Goal: Task Accomplishment & Management: Manage account settings

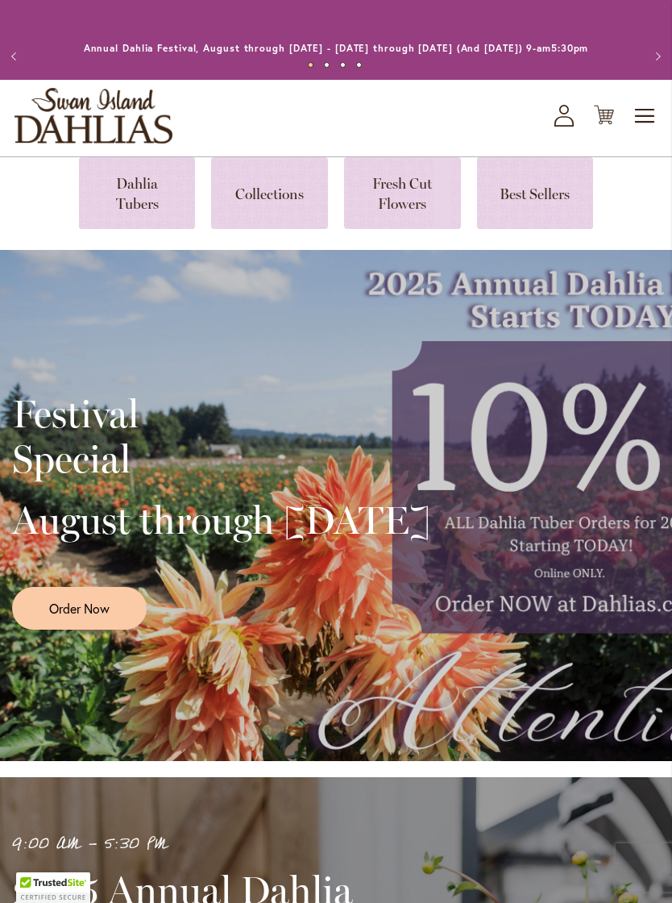
click at [564, 127] on icon "My Account" at bounding box center [564, 116] width 19 height 22
click at [566, 127] on icon "My Account" at bounding box center [564, 116] width 19 height 22
click at [568, 127] on icon "My Account" at bounding box center [564, 116] width 19 height 22
click at [572, 127] on icon "My Account" at bounding box center [564, 116] width 19 height 22
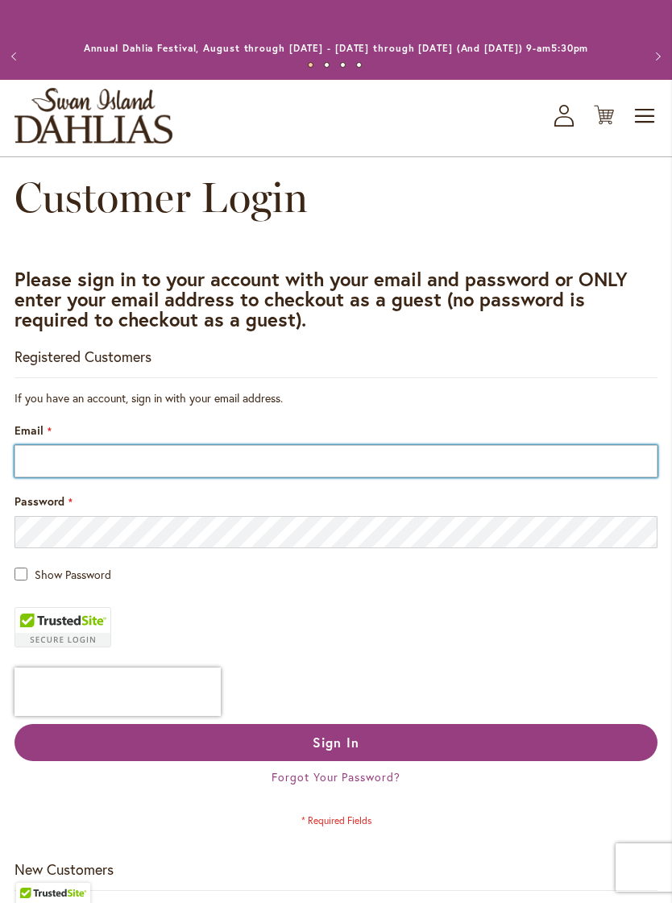
click at [83, 473] on input "Email" at bounding box center [336, 461] width 643 height 32
type input "**"
type input "**********"
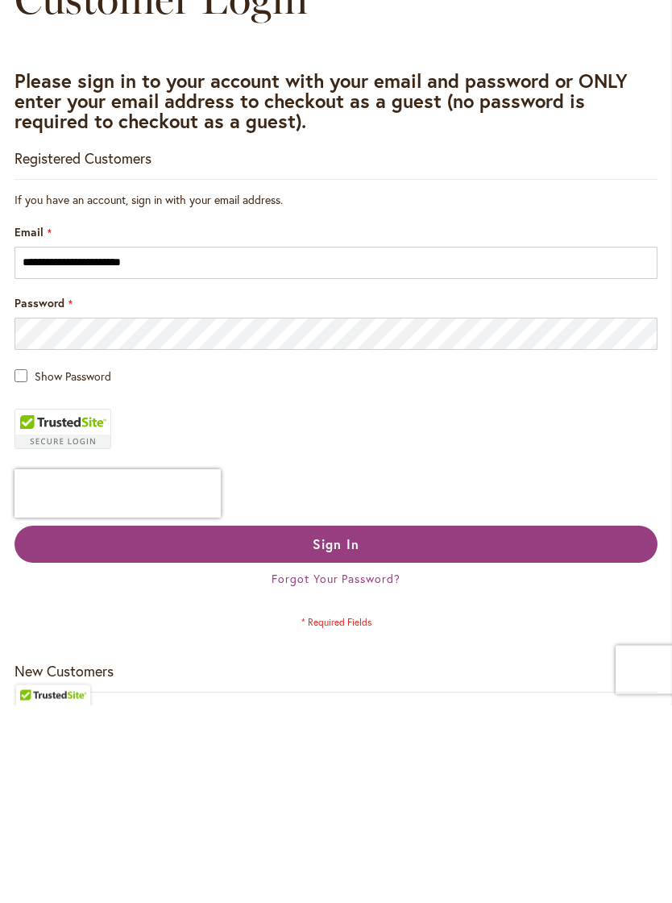
click at [459, 724] on button "Sign In" at bounding box center [336, 742] width 643 height 37
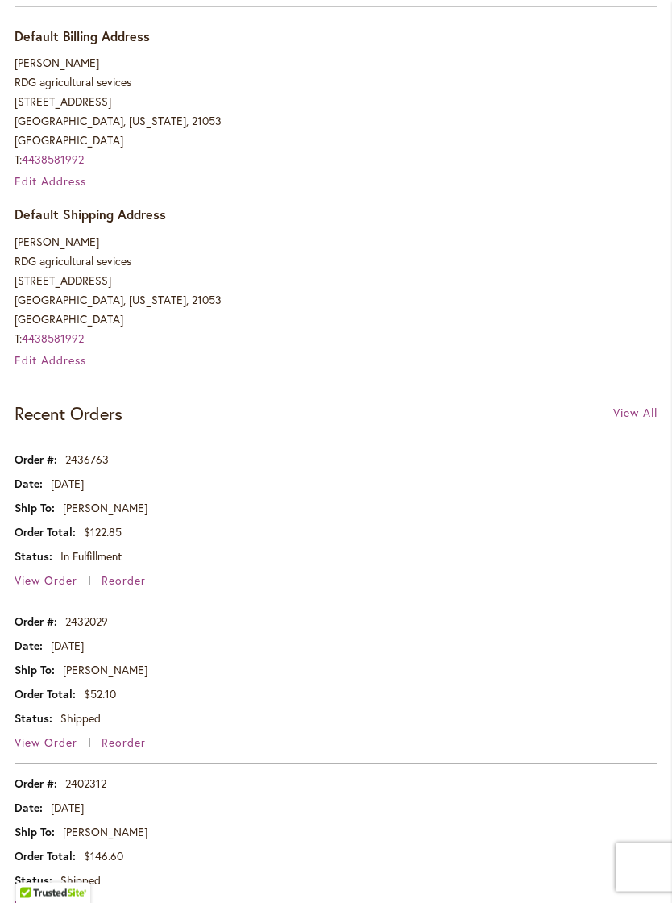
scroll to position [554, 0]
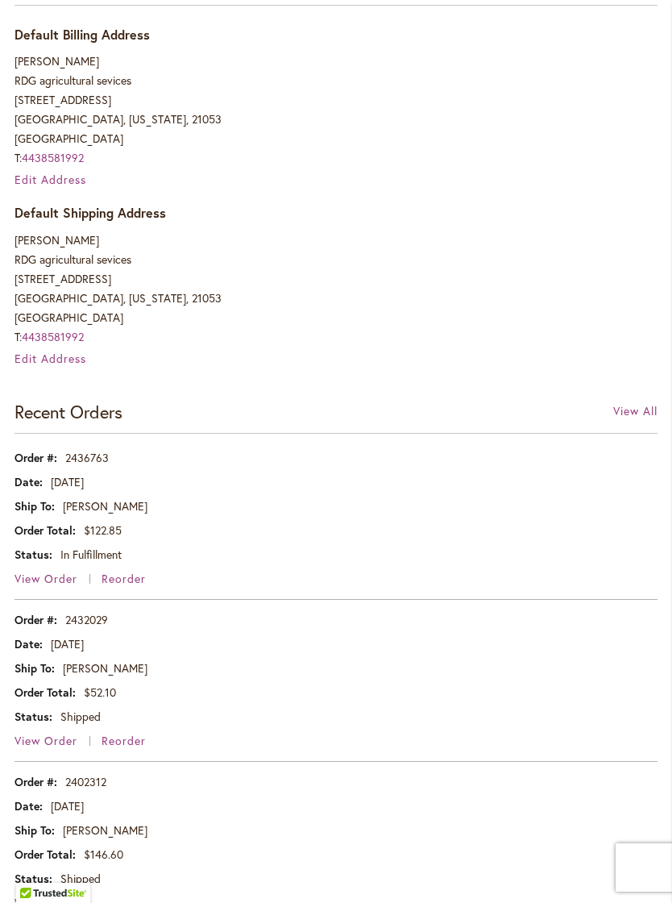
click at [52, 586] on span "View Order" at bounding box center [46, 578] width 63 height 15
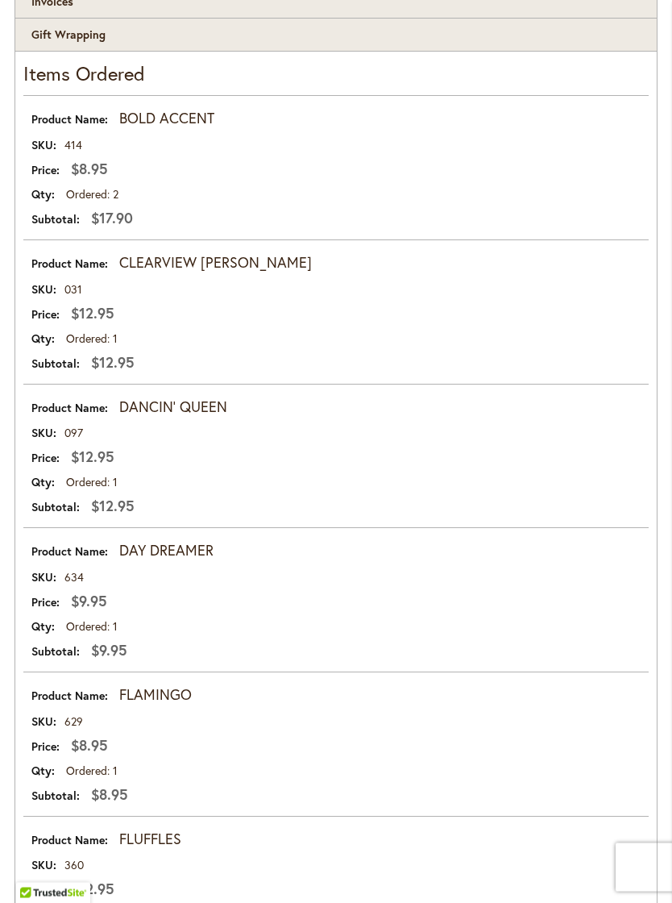
scroll to position [399, 0]
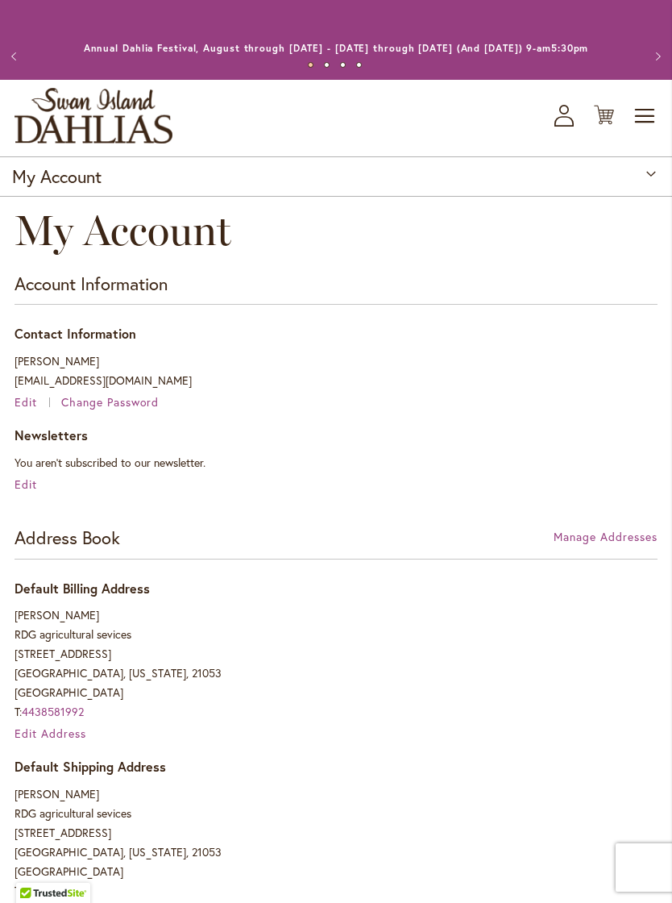
click at [649, 131] on span "Toggle Nav" at bounding box center [646, 116] width 24 height 32
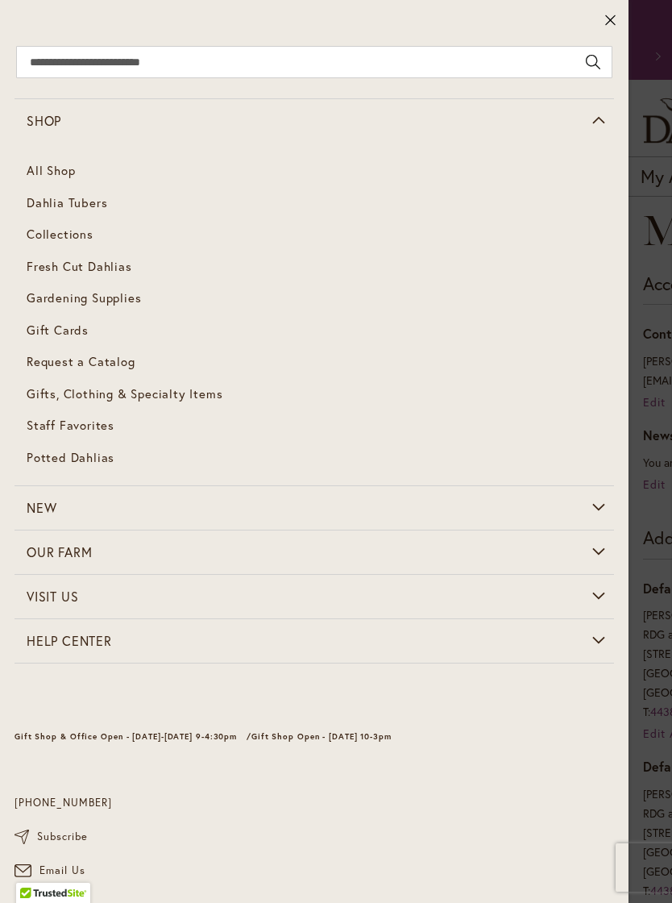
click at [68, 203] on span "Dahlia Tubers" at bounding box center [67, 202] width 81 height 16
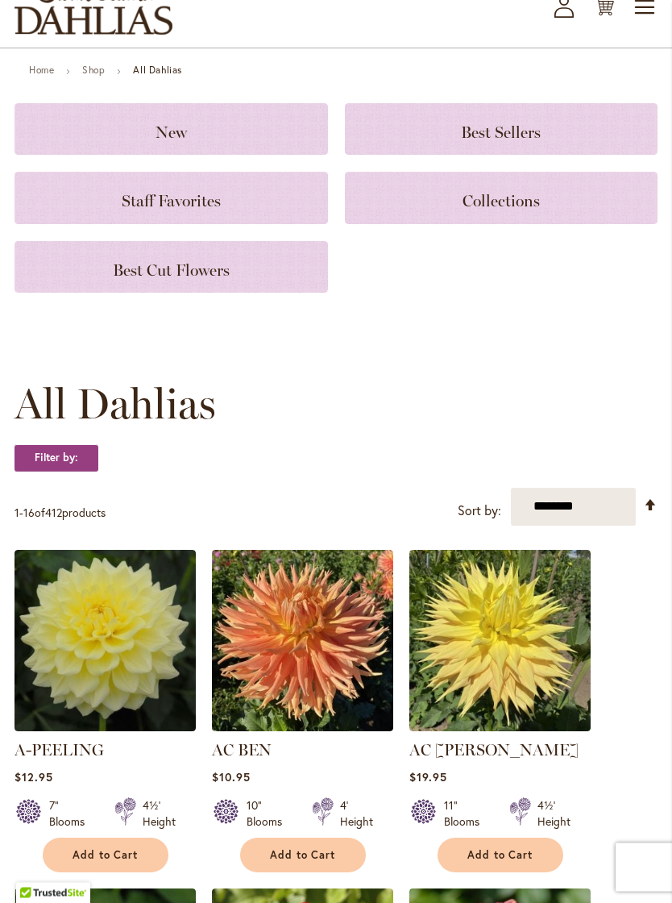
scroll to position [127, 0]
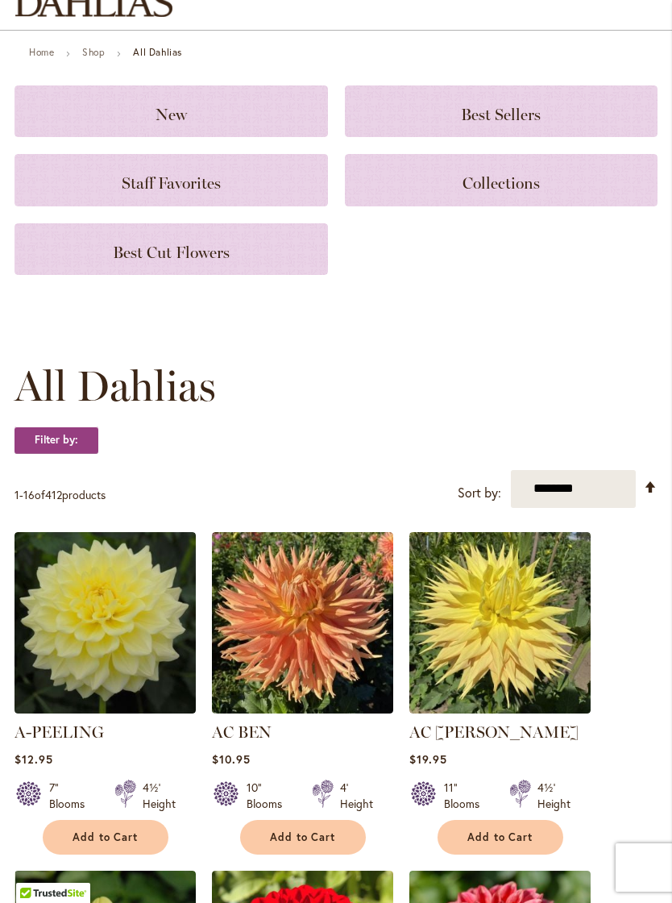
click at [559, 508] on select "**********" at bounding box center [573, 489] width 125 height 38
select select "****"
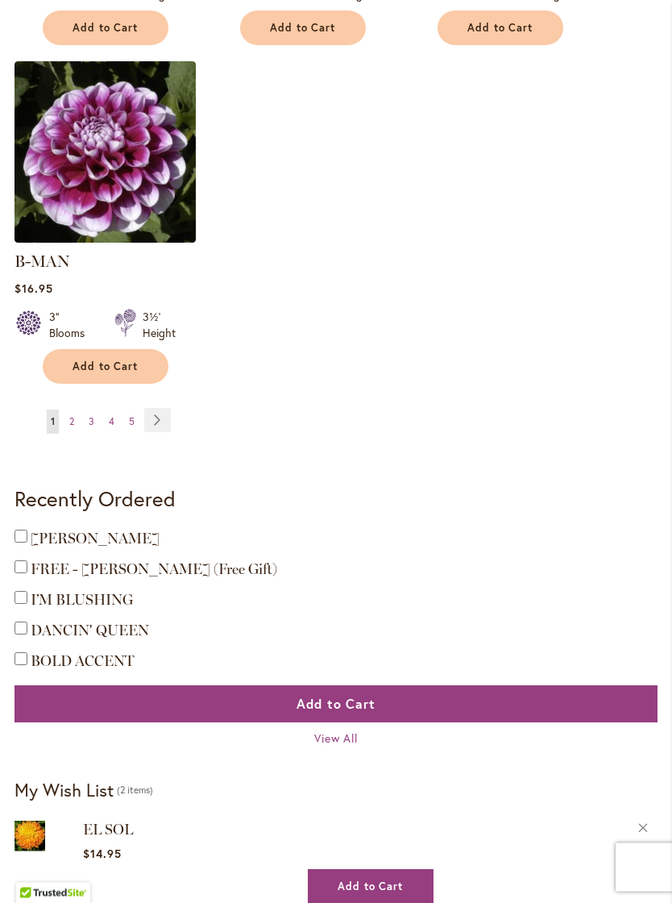
scroll to position [2313, 0]
click at [127, 410] on link "Page 5" at bounding box center [132, 422] width 14 height 24
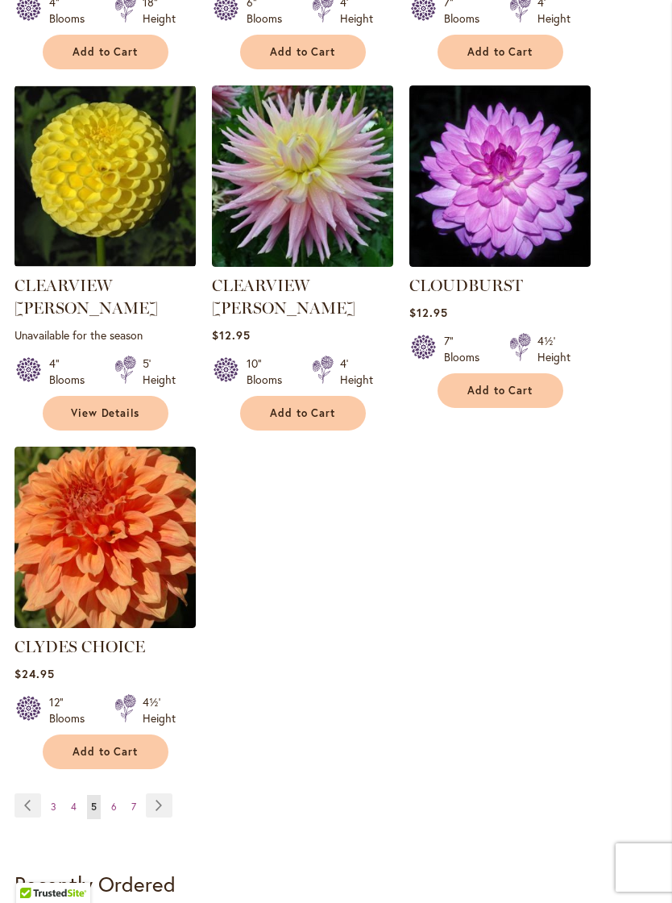
scroll to position [1955, 0]
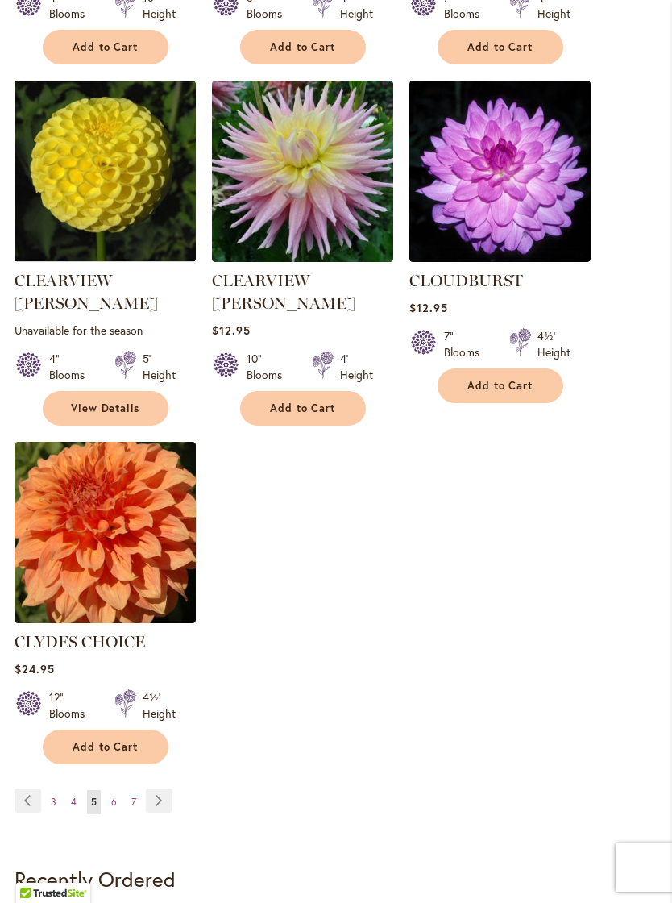
click at [153, 789] on link "Page Next" at bounding box center [159, 801] width 27 height 24
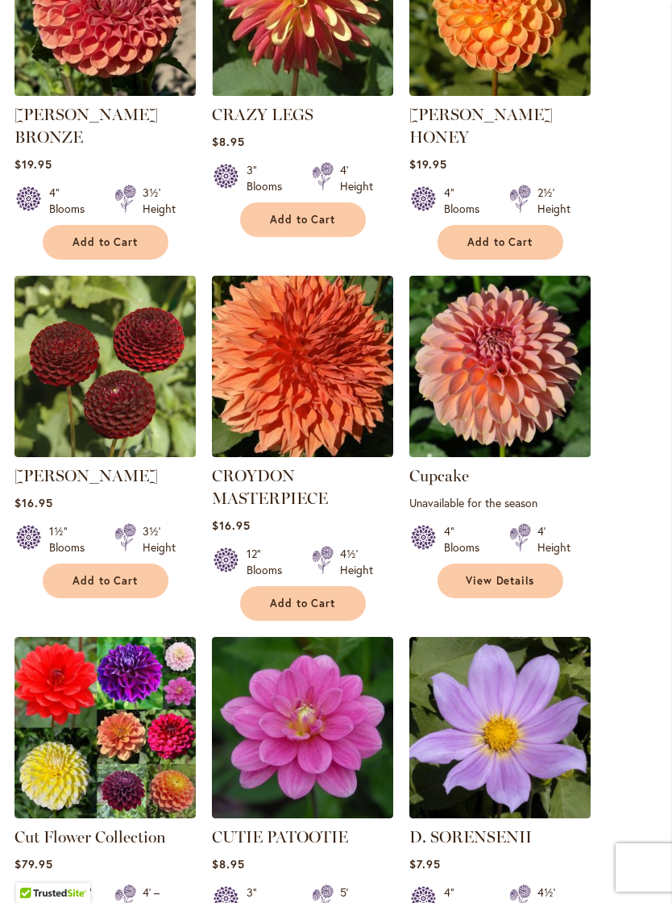
scroll to position [1093, 0]
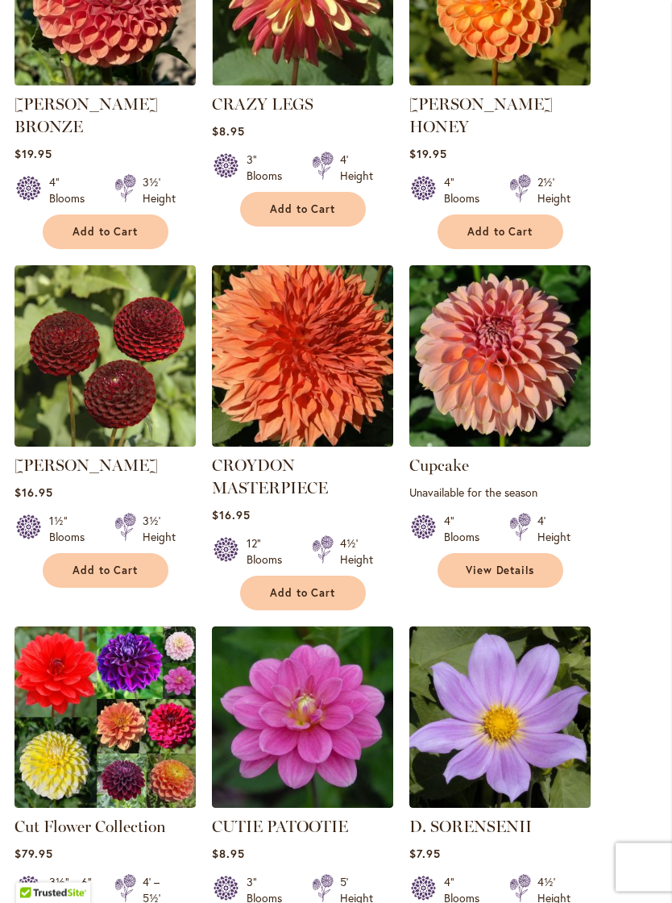
click at [522, 564] on span "View Details" at bounding box center [500, 571] width 69 height 14
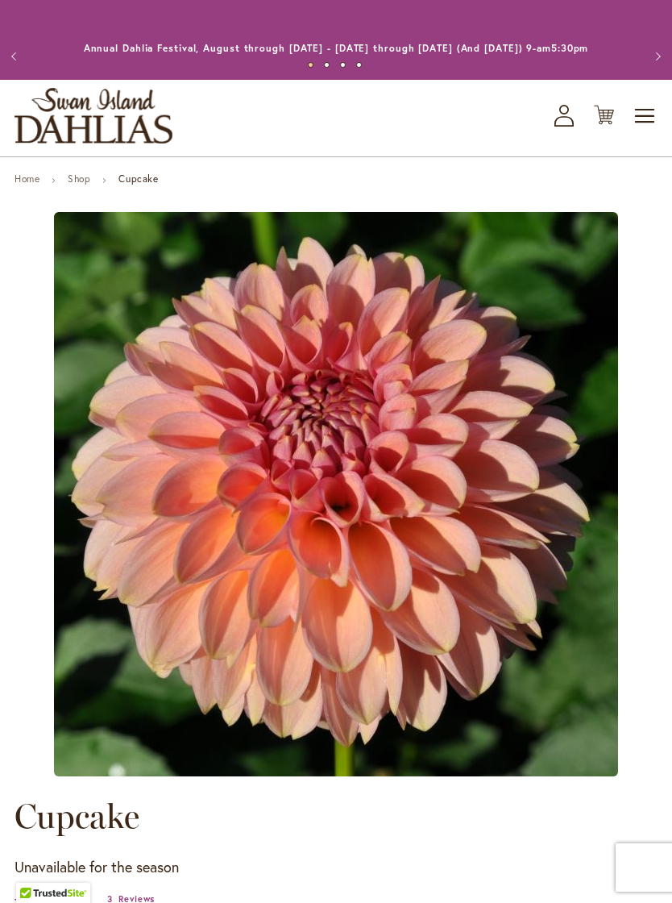
type input "*****"
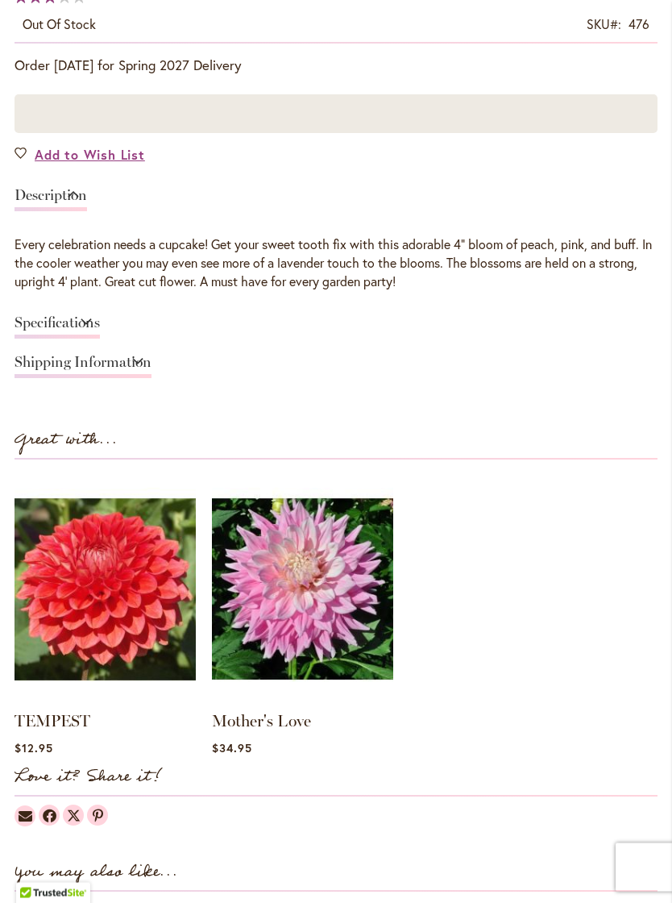
scroll to position [1027, 0]
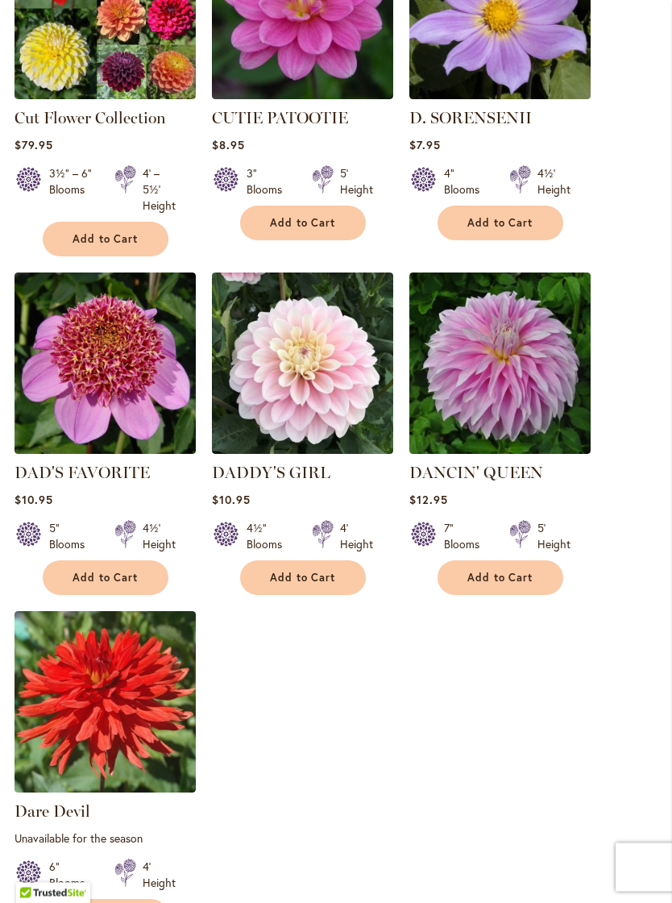
scroll to position [1802, 0]
click at [81, 464] on link "DAD'S FAVORITE" at bounding box center [82, 472] width 135 height 19
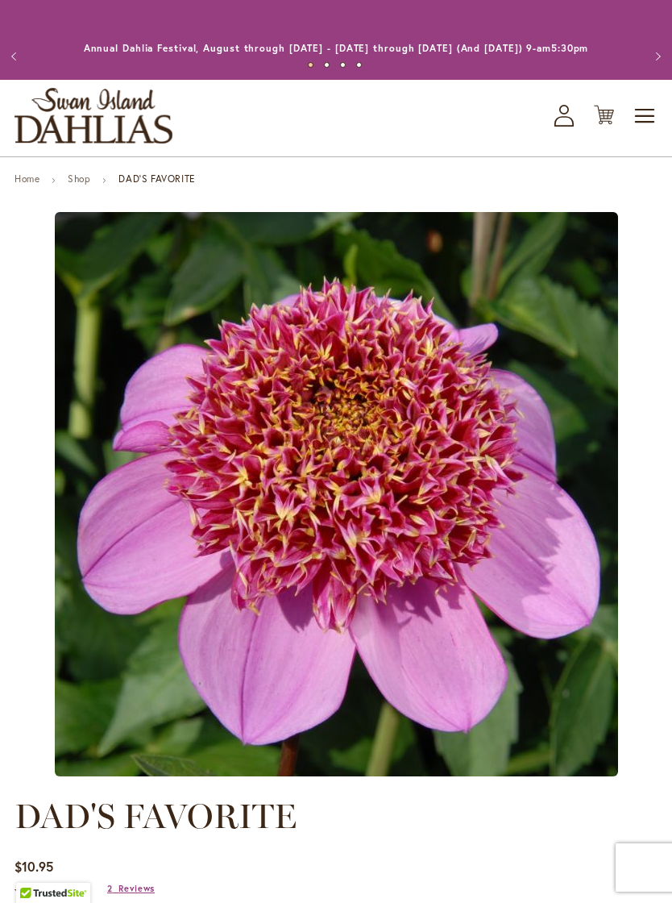
type input "*****"
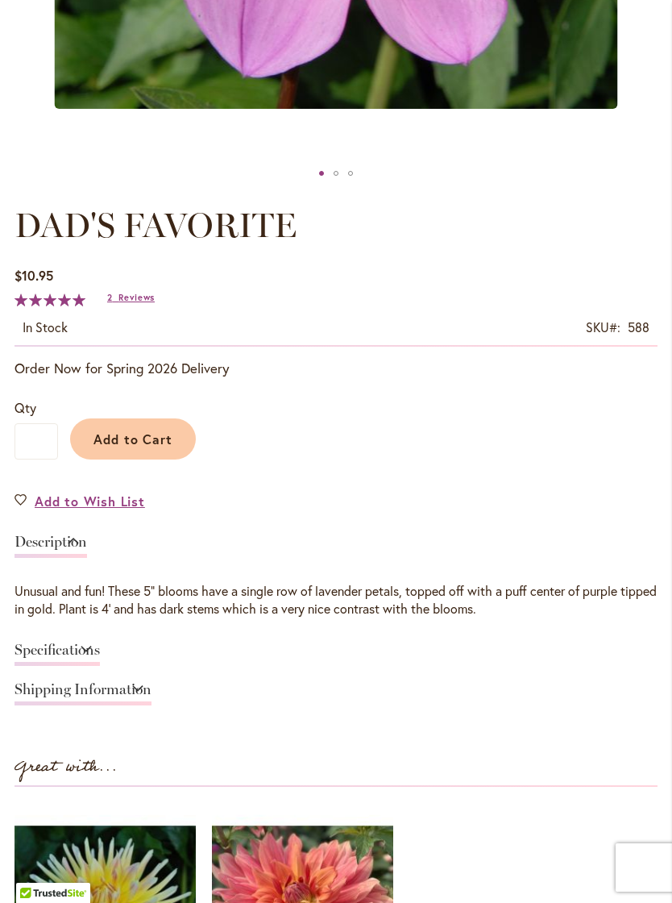
scroll to position [727, 0]
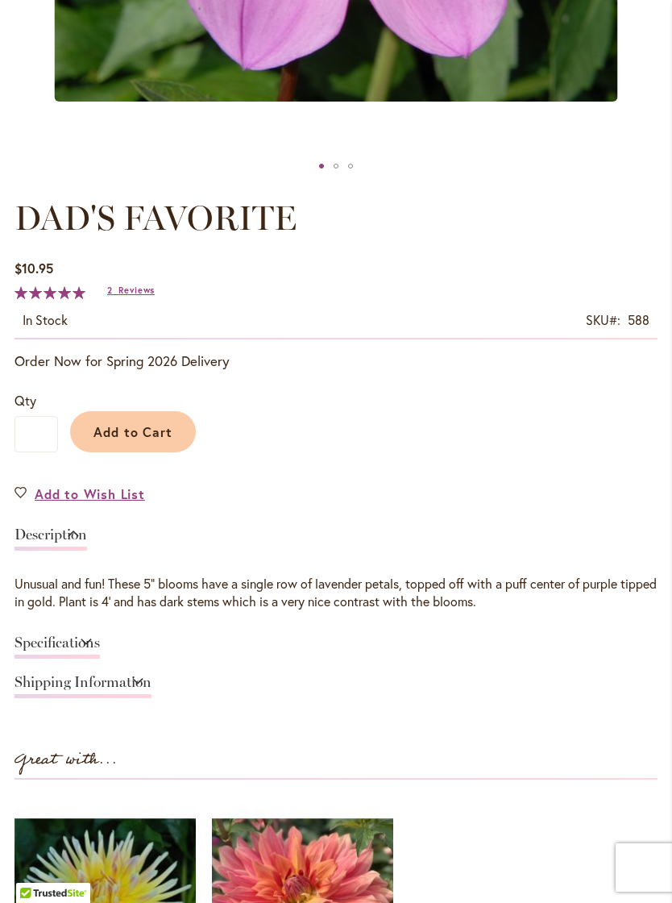
click at [29, 503] on link "Add to Wish List" at bounding box center [80, 494] width 131 height 19
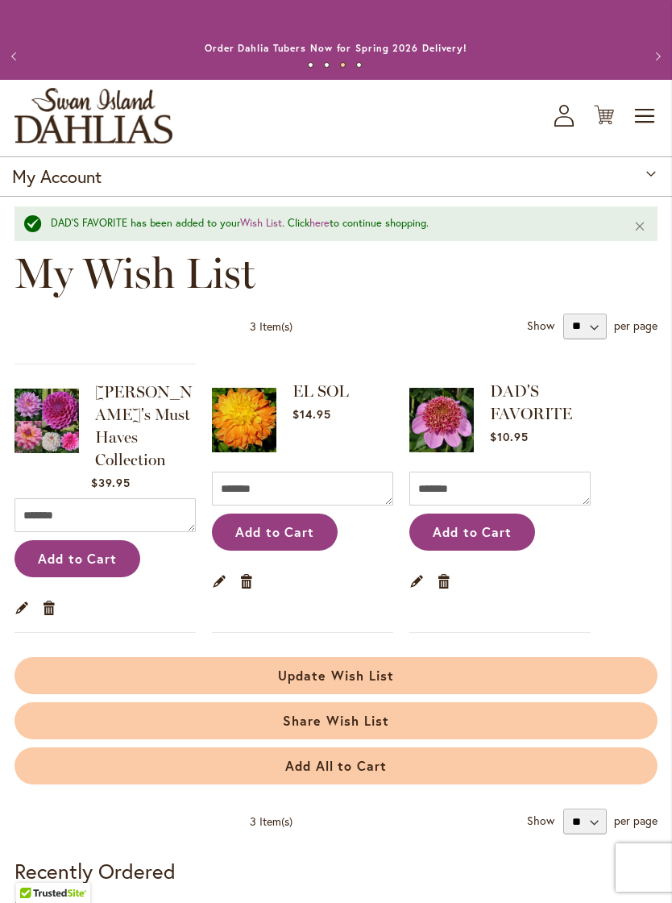
click at [651, 185] on div "My Account" at bounding box center [336, 176] width 672 height 40
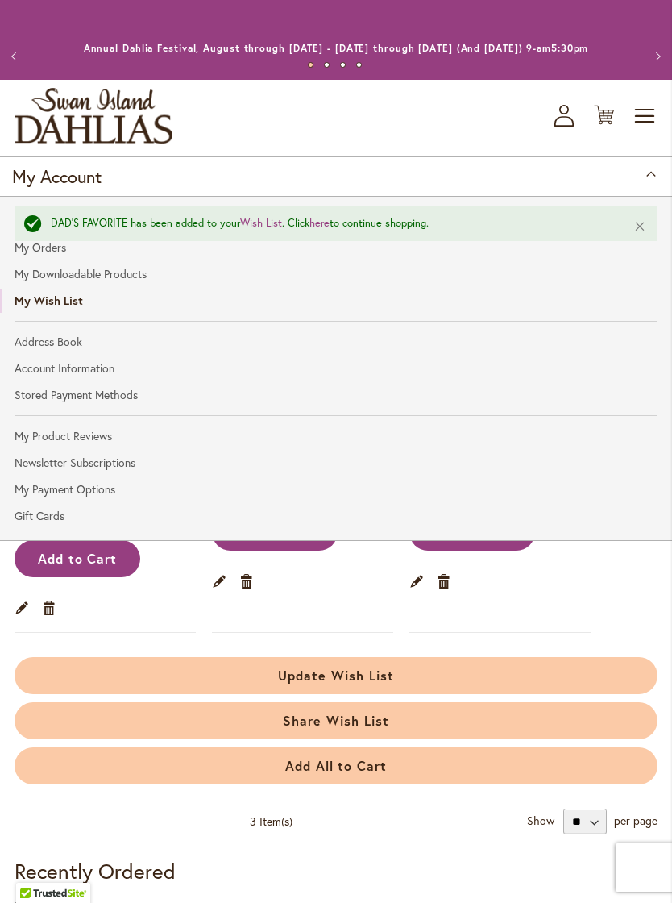
click at [50, 260] on link "My Orders" at bounding box center [336, 247] width 672 height 24
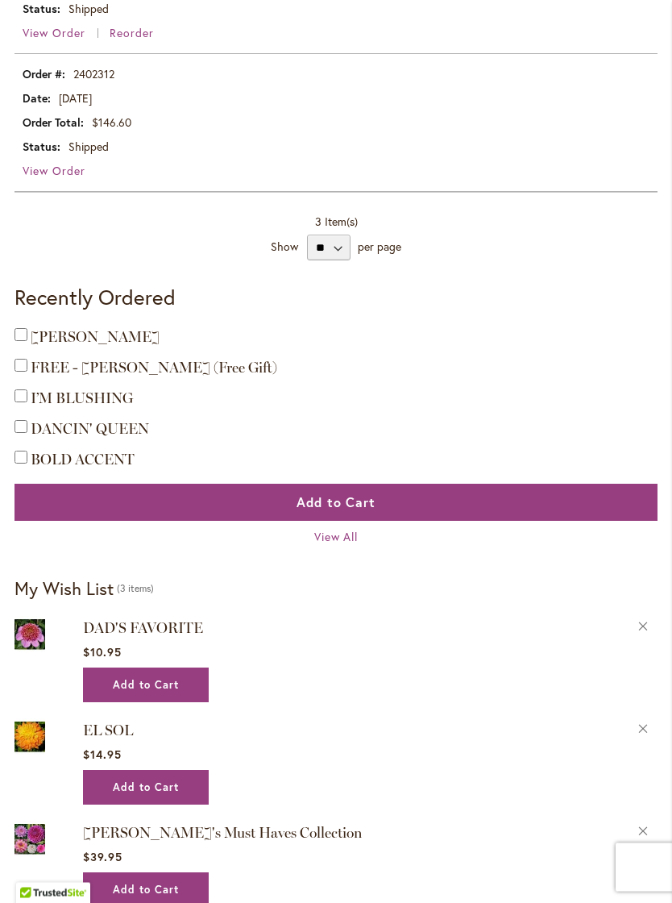
scroll to position [493, 0]
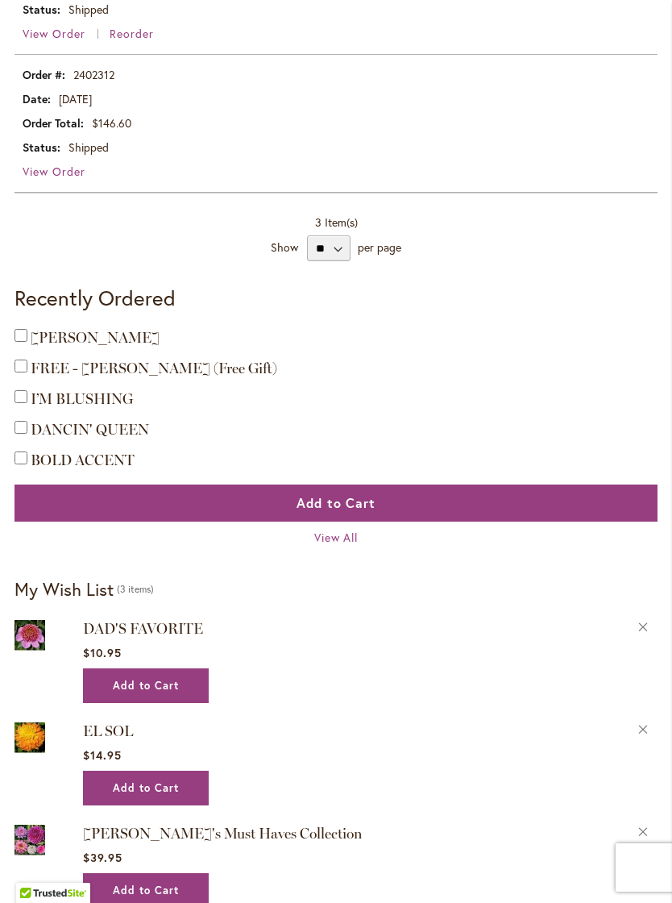
click at [335, 545] on span "View All" at bounding box center [336, 537] width 44 height 15
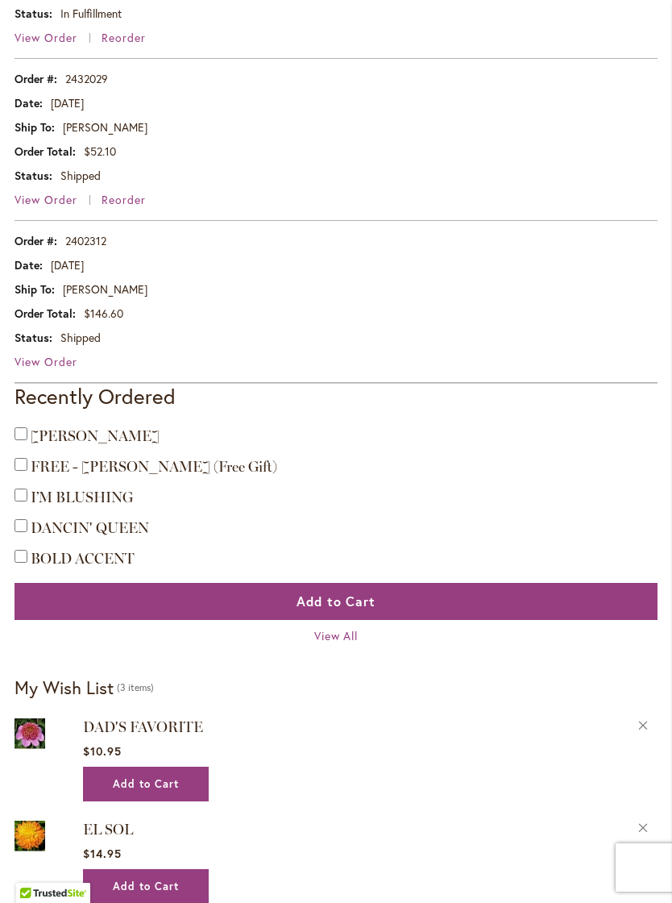
scroll to position [1081, 0]
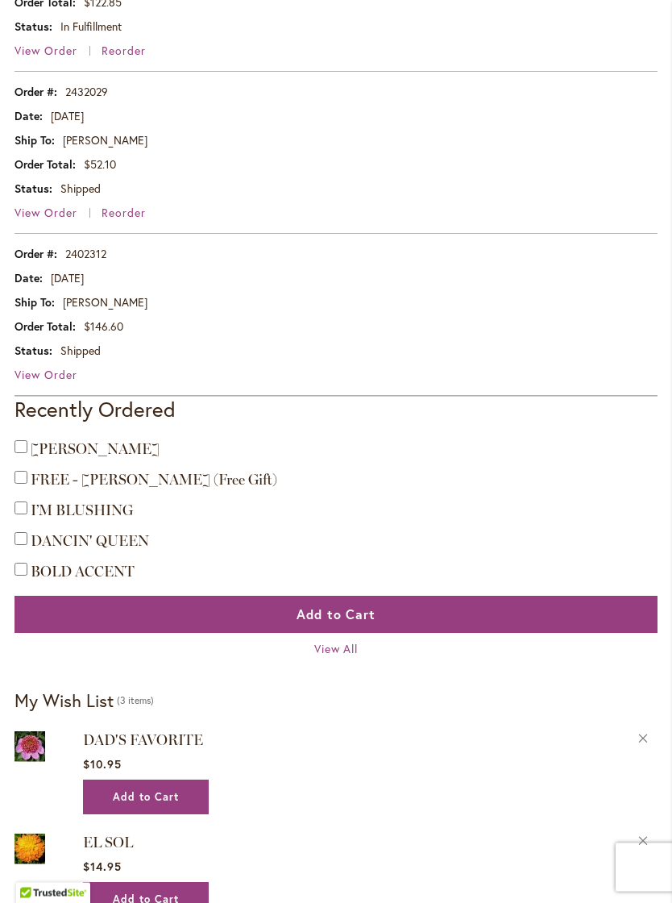
click at [345, 657] on span "View All" at bounding box center [336, 649] width 44 height 15
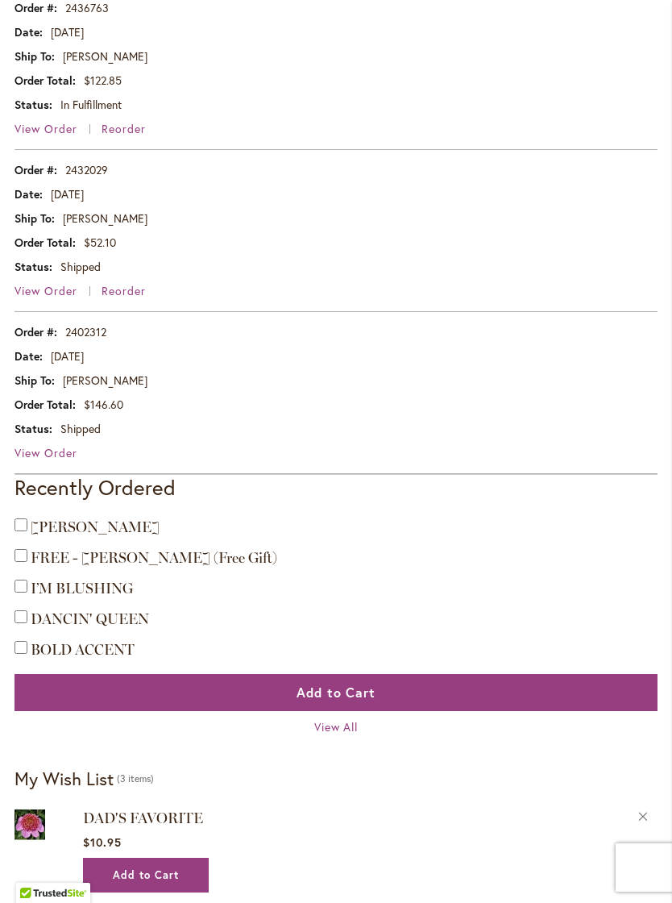
click at [351, 735] on span "View All" at bounding box center [336, 726] width 44 height 15
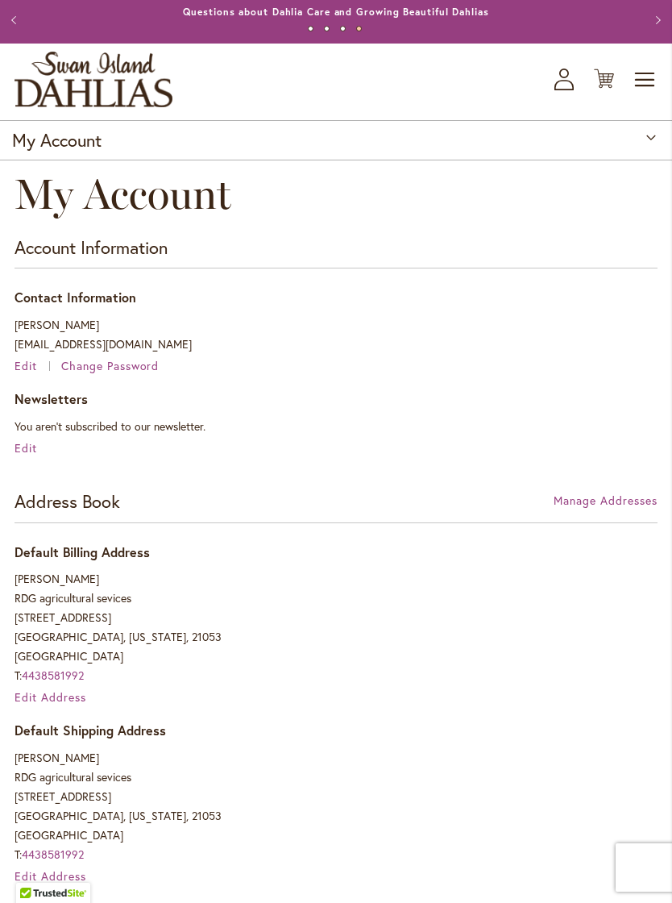
scroll to position [0, 0]
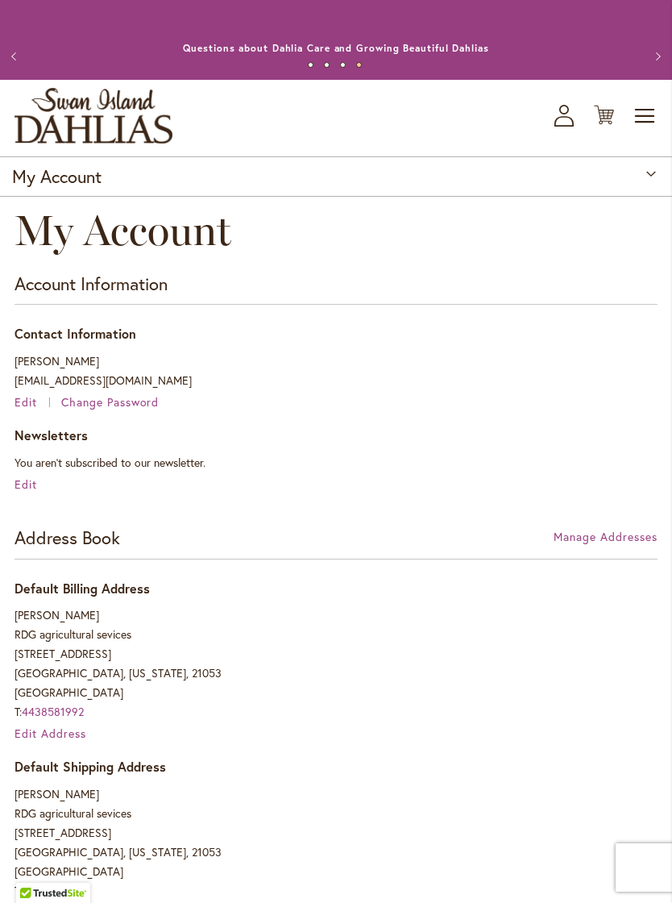
click at [569, 127] on icon "My Account" at bounding box center [564, 116] width 19 height 22
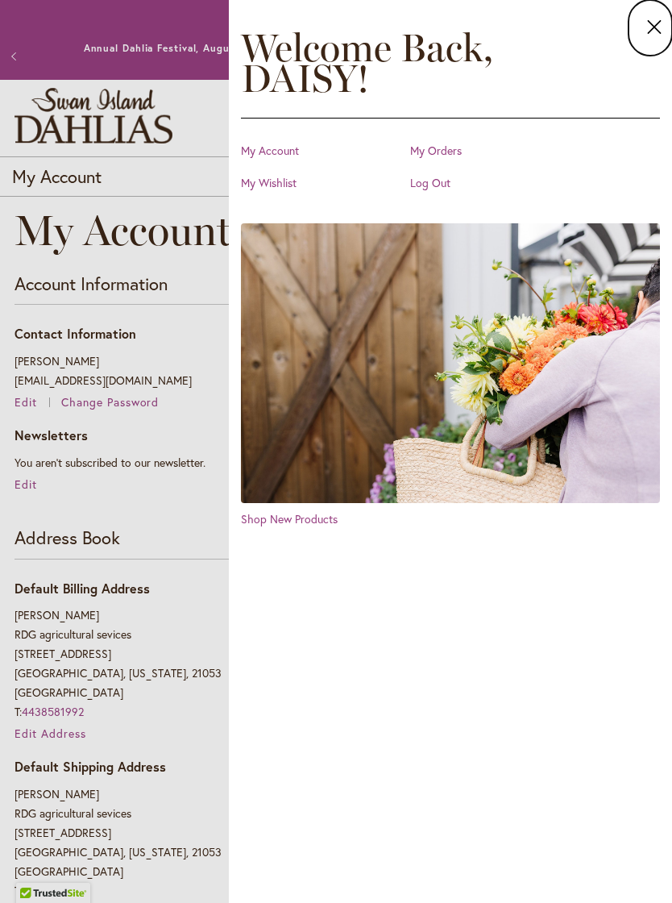
click at [443, 154] on link "My Orders" at bounding box center [490, 151] width 161 height 16
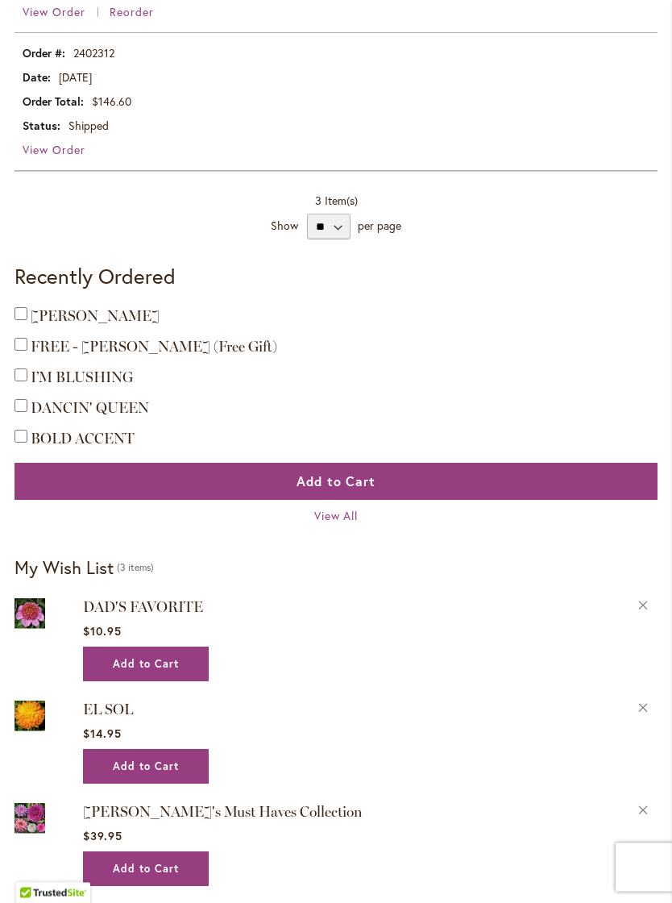
scroll to position [508, 0]
